Goal: Transaction & Acquisition: Purchase product/service

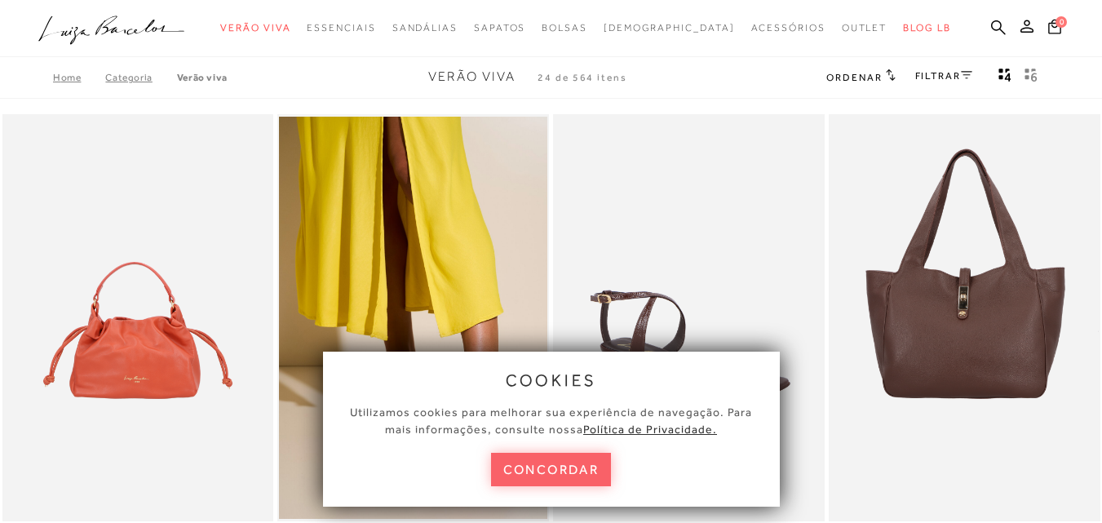
click at [138, 82] on link "Categoria" at bounding box center [140, 77] width 71 height 11
click at [547, 476] on button "concordar" at bounding box center [551, 469] width 121 height 33
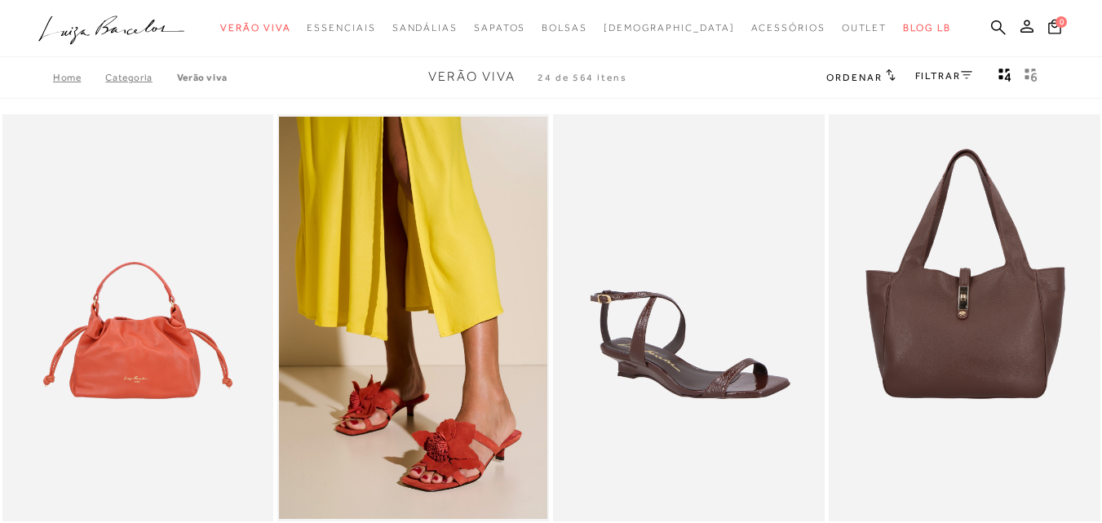
click at [960, 23] on ul ".a{fill-rule:evenodd;} Verão Viva Em alta Favoritos das Influenciadoras Apostas…" at bounding box center [538, 28] width 1001 height 30
click at [991, 29] on icon at bounding box center [998, 27] width 15 height 15
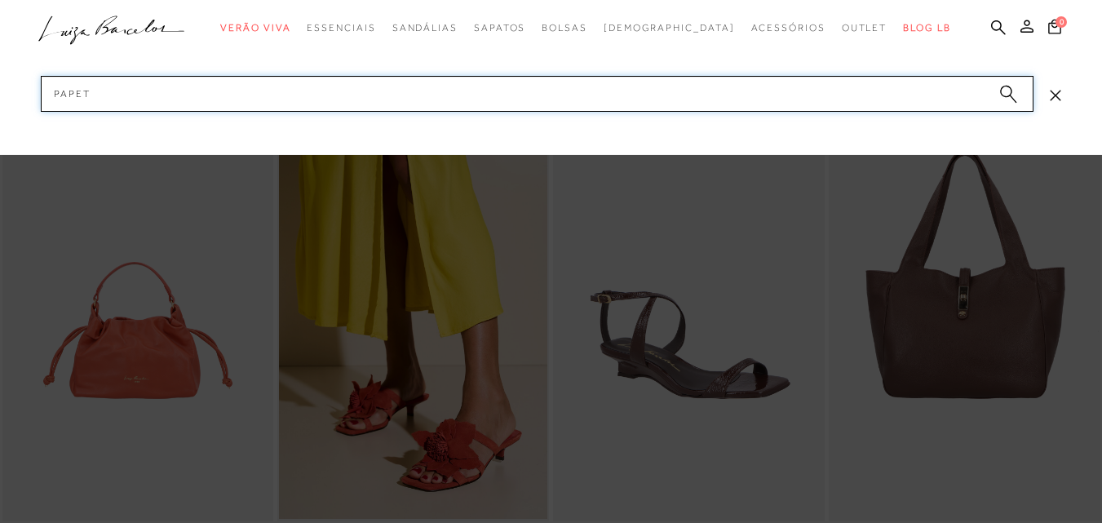
type input "PAPETE"
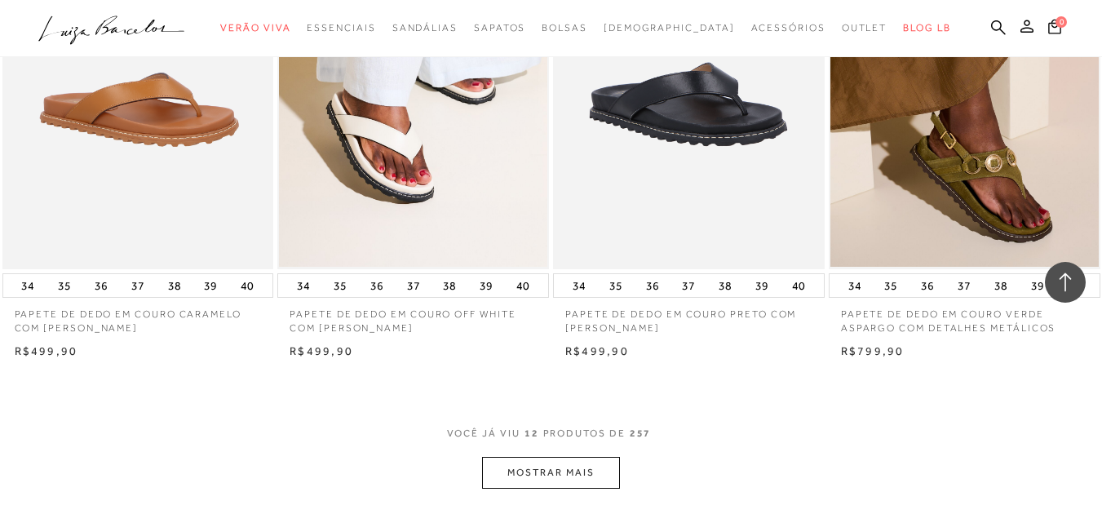
scroll to position [1387, 0]
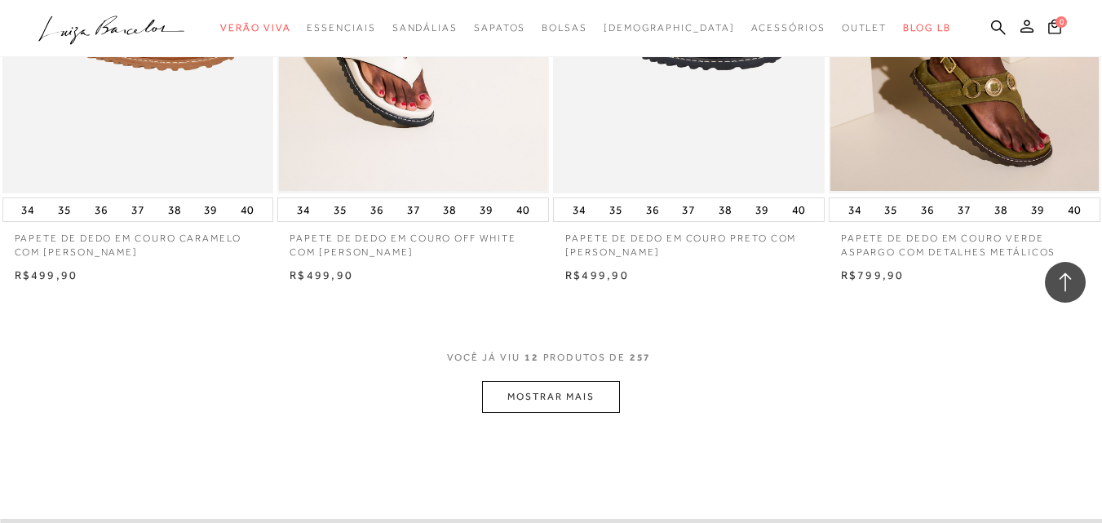
click at [592, 397] on button "MOSTRAR MAIS" at bounding box center [550, 397] width 137 height 32
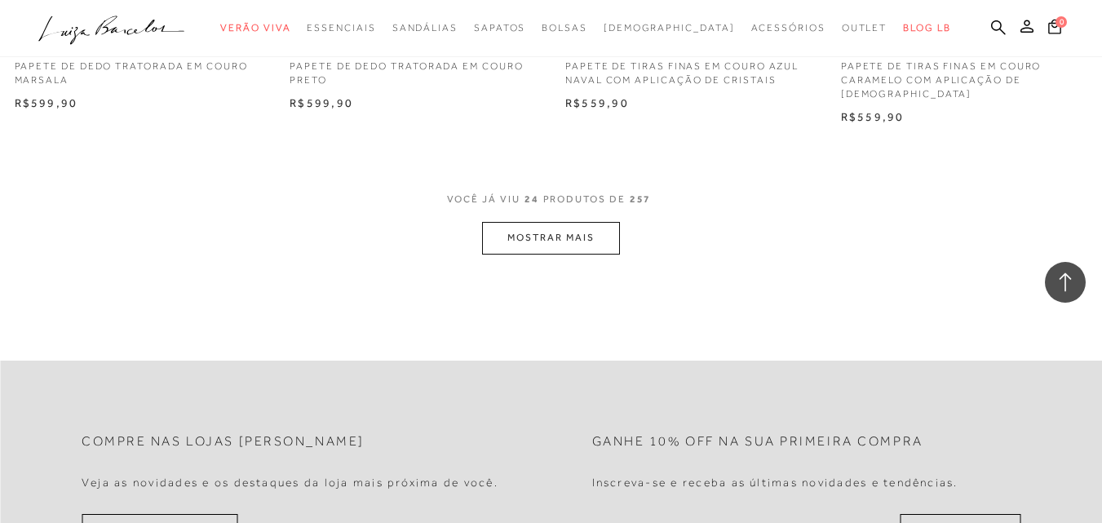
scroll to position [3100, 0]
click at [577, 226] on button "MOSTRAR MAIS" at bounding box center [550, 237] width 137 height 32
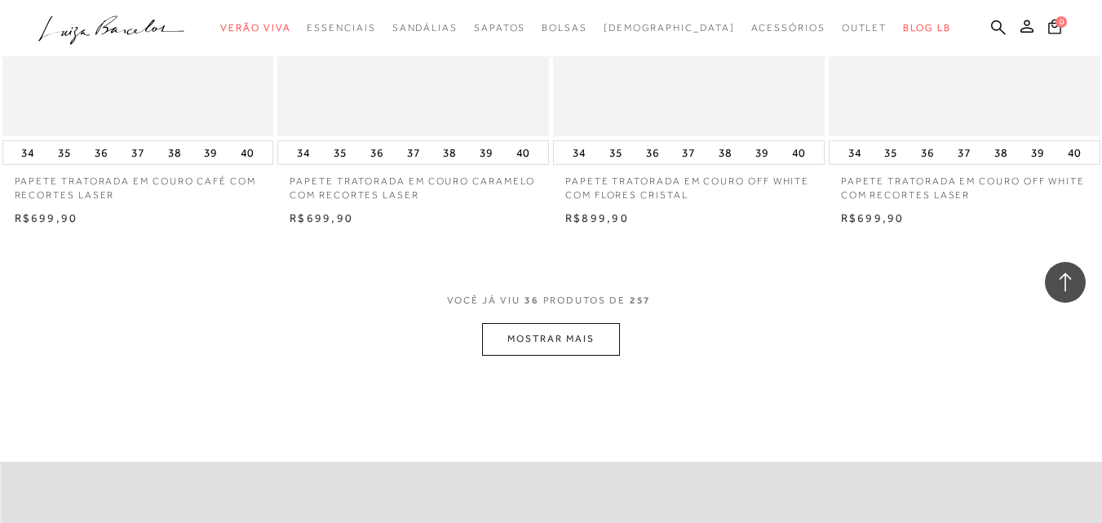
scroll to position [4649, 0]
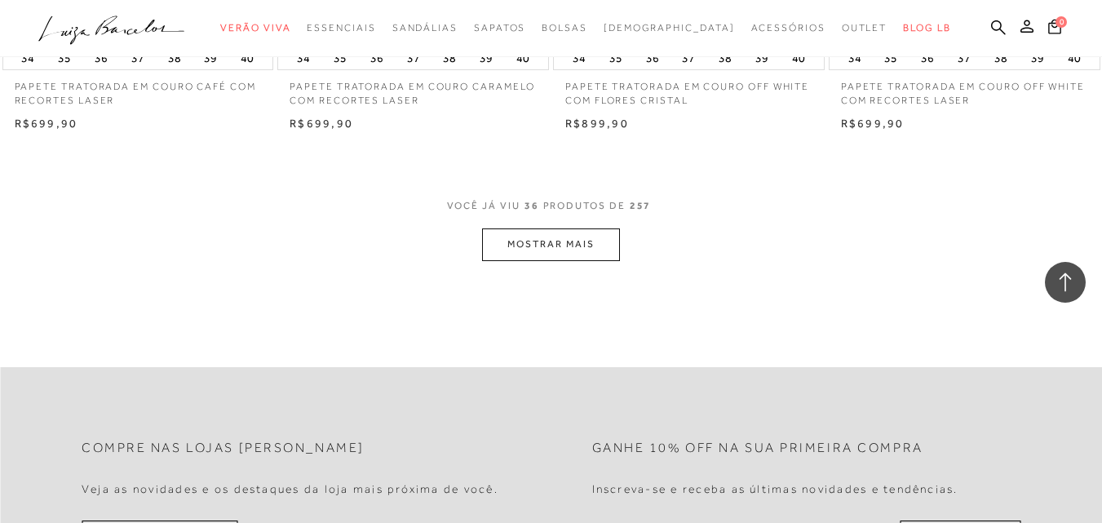
click at [587, 240] on button "MOSTRAR MAIS" at bounding box center [550, 244] width 137 height 32
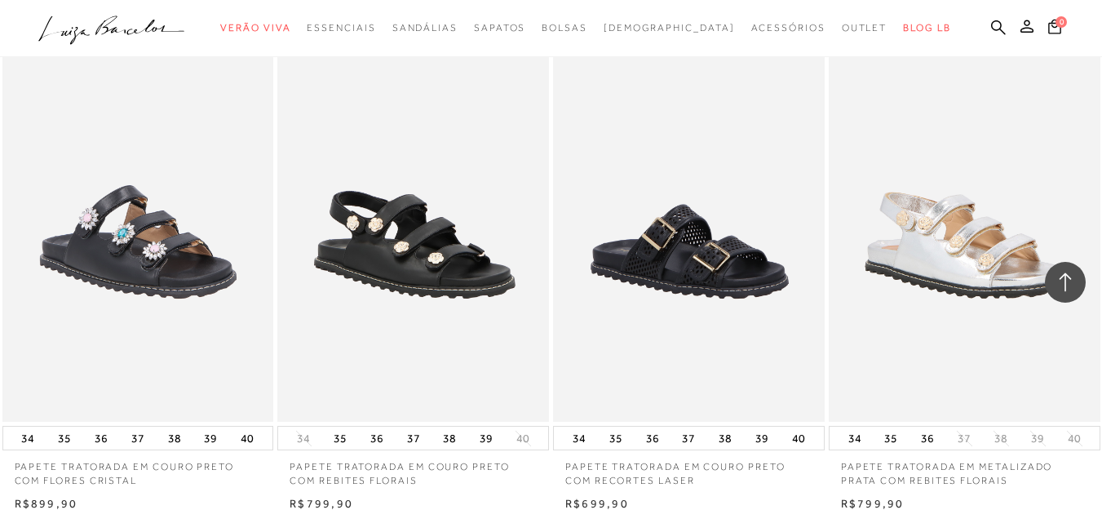
scroll to position [4894, 0]
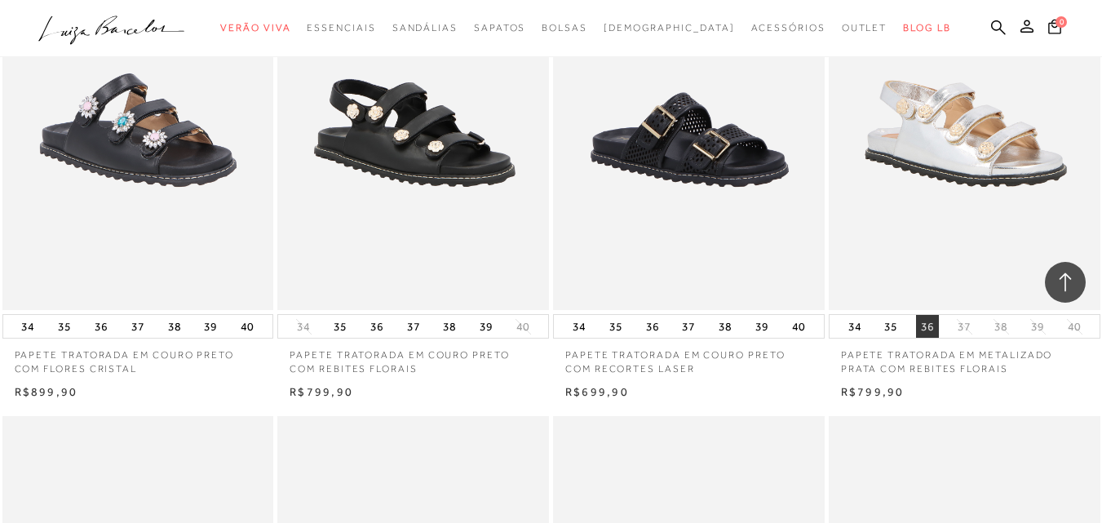
click at [923, 315] on button "36" at bounding box center [927, 326] width 23 height 23
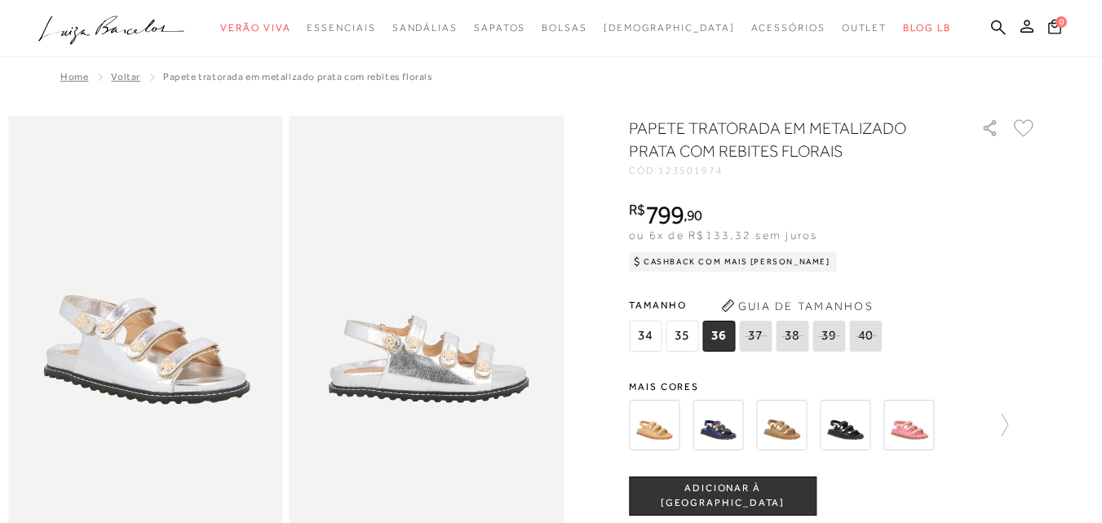
click at [934, 426] on img at bounding box center [908, 425] width 51 height 51
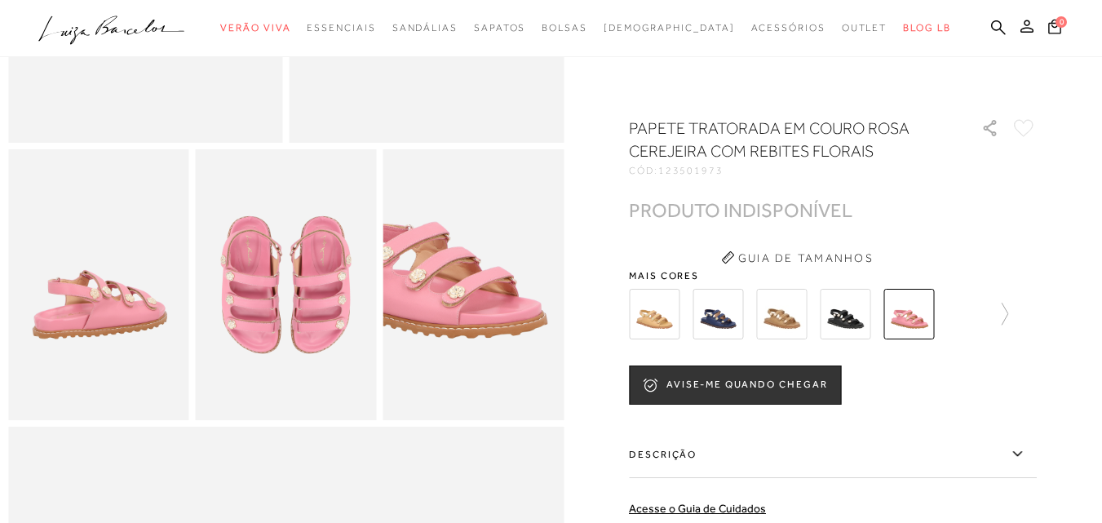
scroll to position [408, 0]
